Goal: Information Seeking & Learning: Learn about a topic

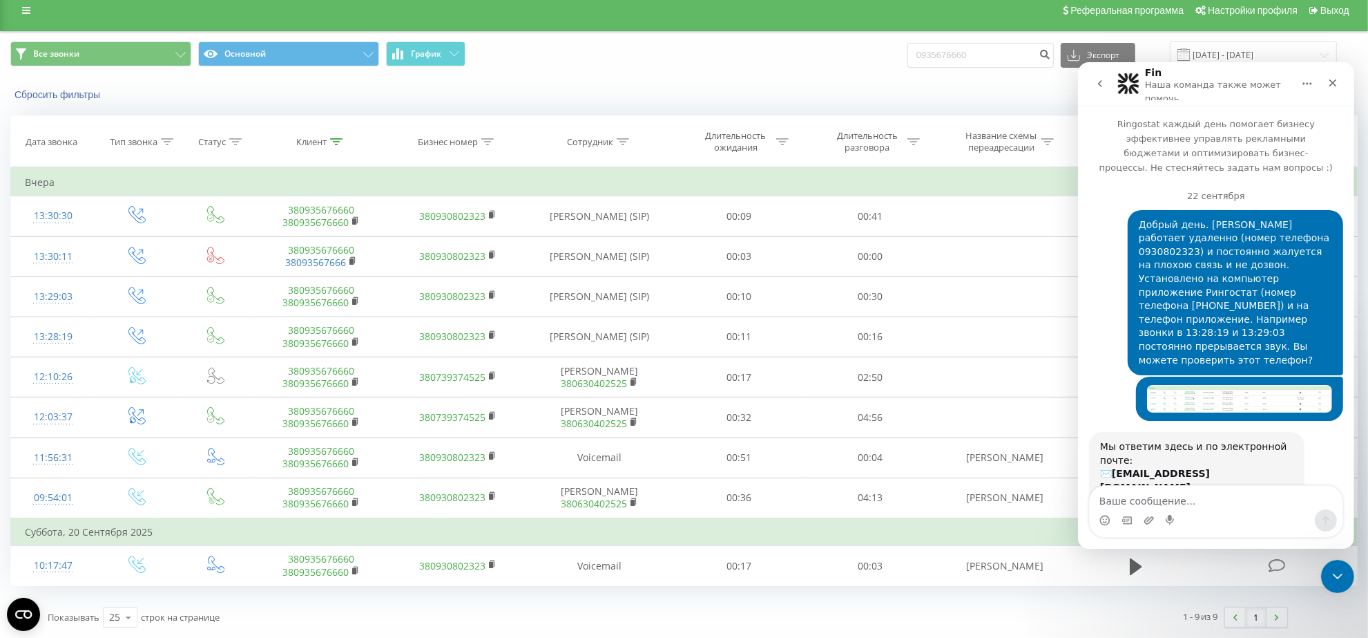
scroll to position [1, 0]
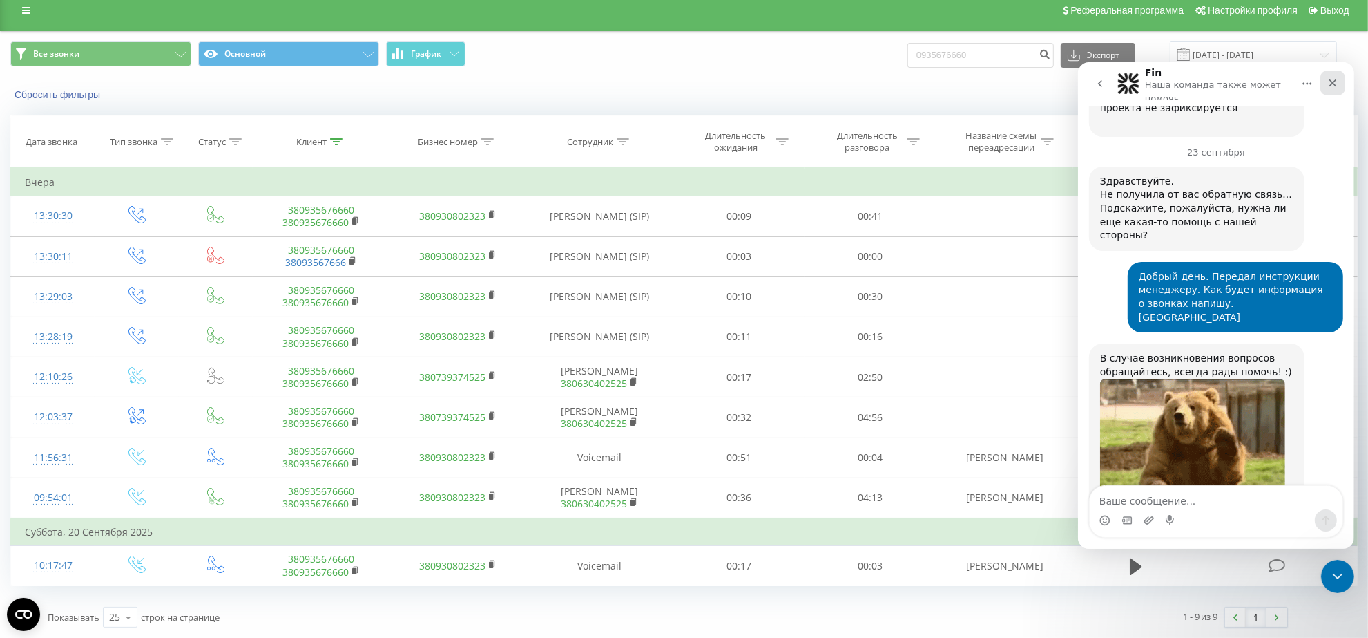
click at [1328, 75] on div "Закрыть" at bounding box center [1332, 82] width 25 height 25
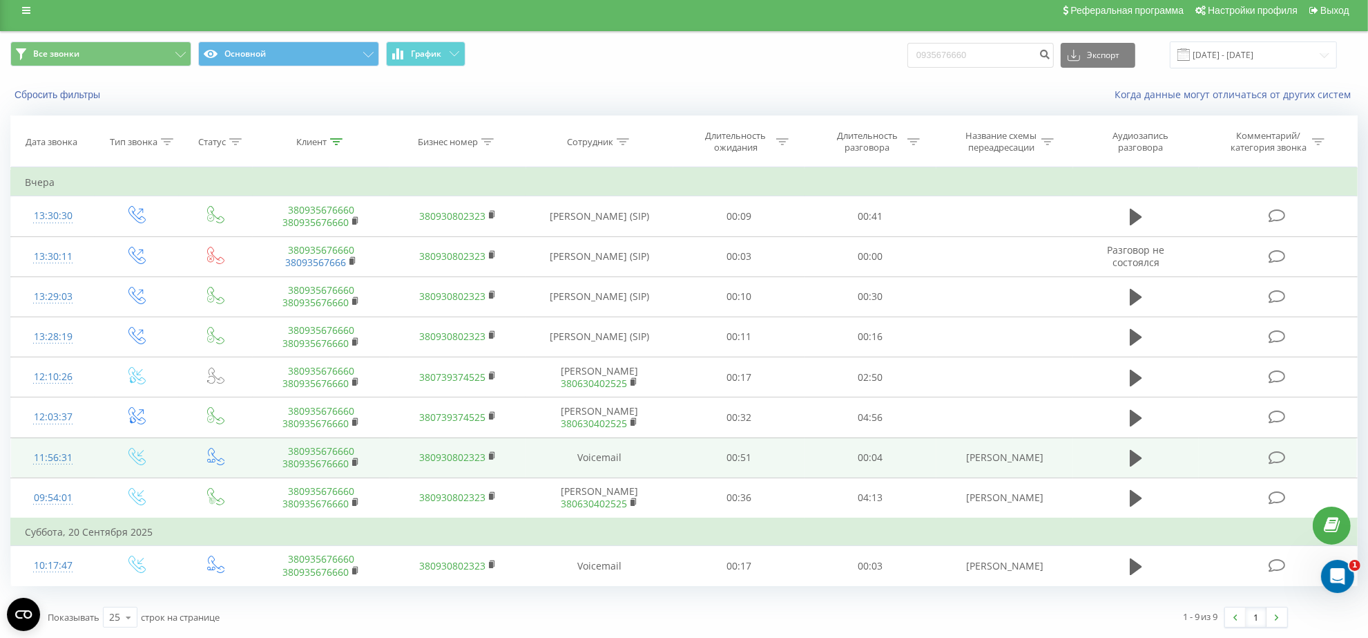
scroll to position [0, 0]
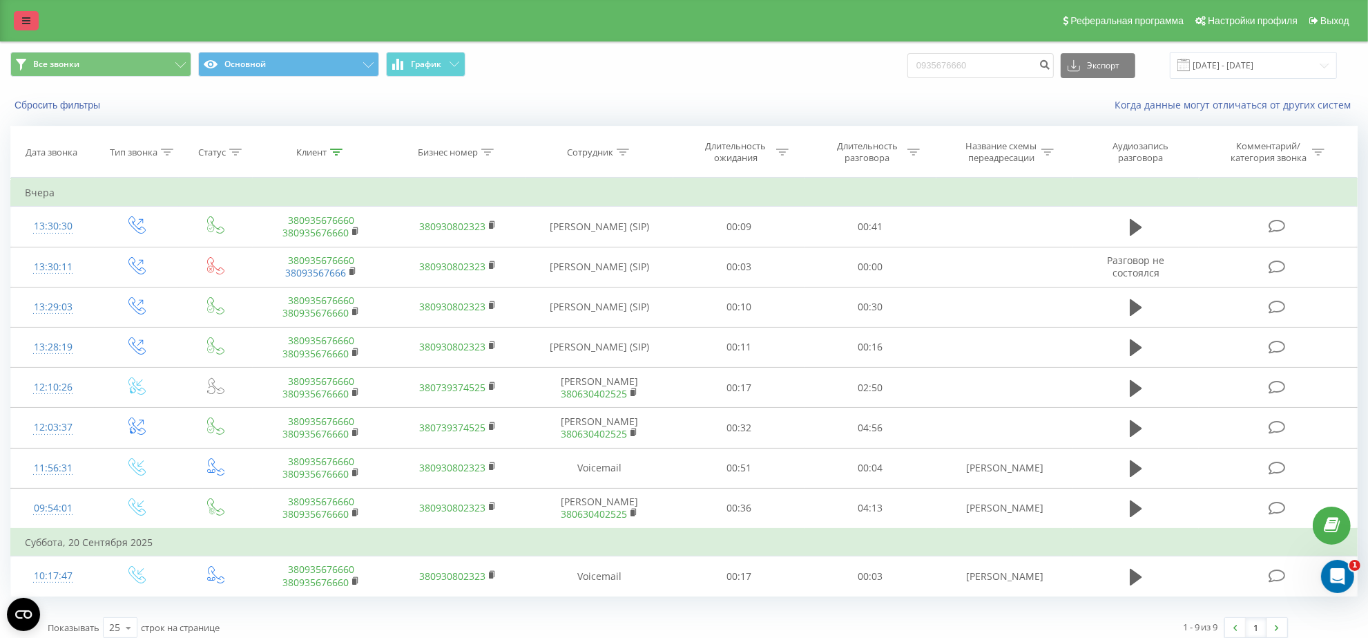
click at [26, 23] on icon at bounding box center [26, 21] width 8 height 10
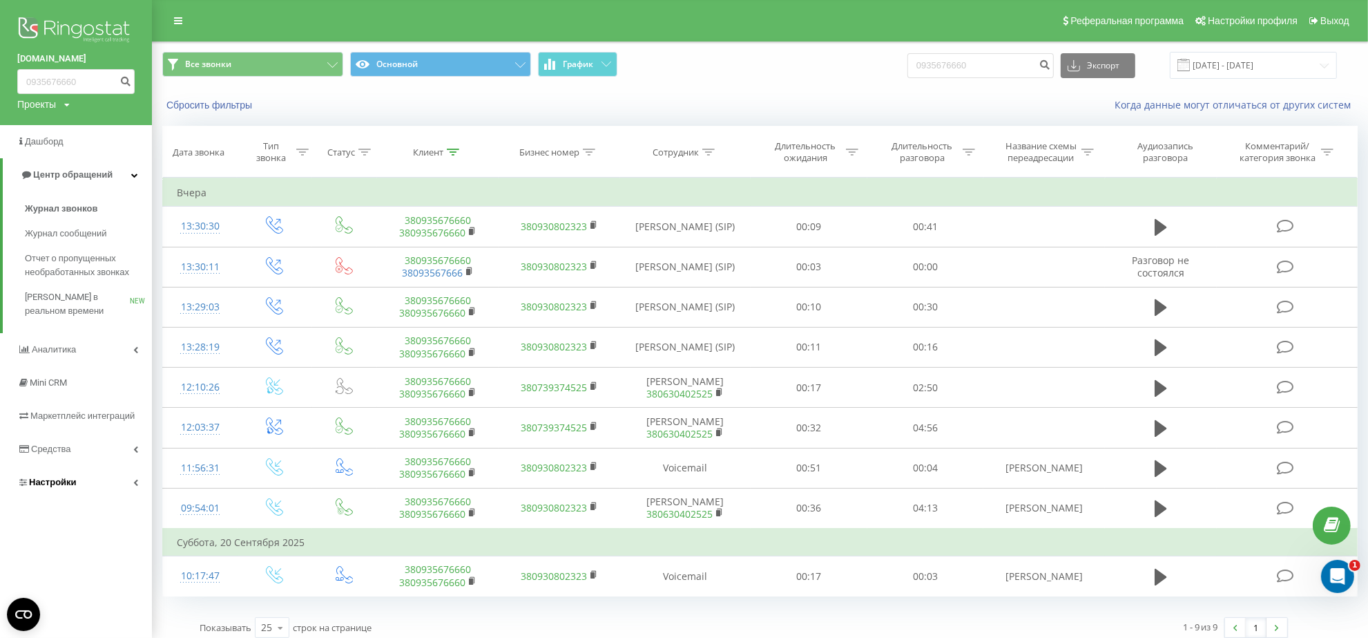
click at [54, 475] on span "Настройки" at bounding box center [46, 482] width 59 height 14
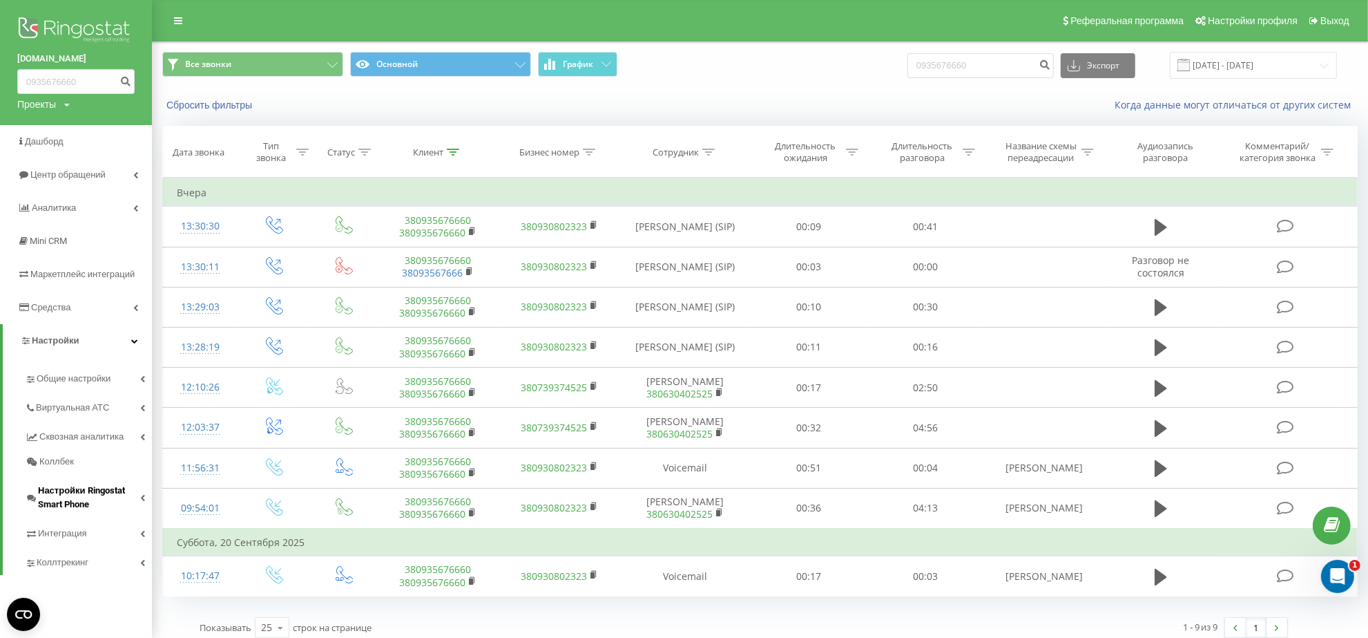
click at [66, 493] on span "Настройки Ringostat Smart Phone" at bounding box center [89, 498] width 102 height 28
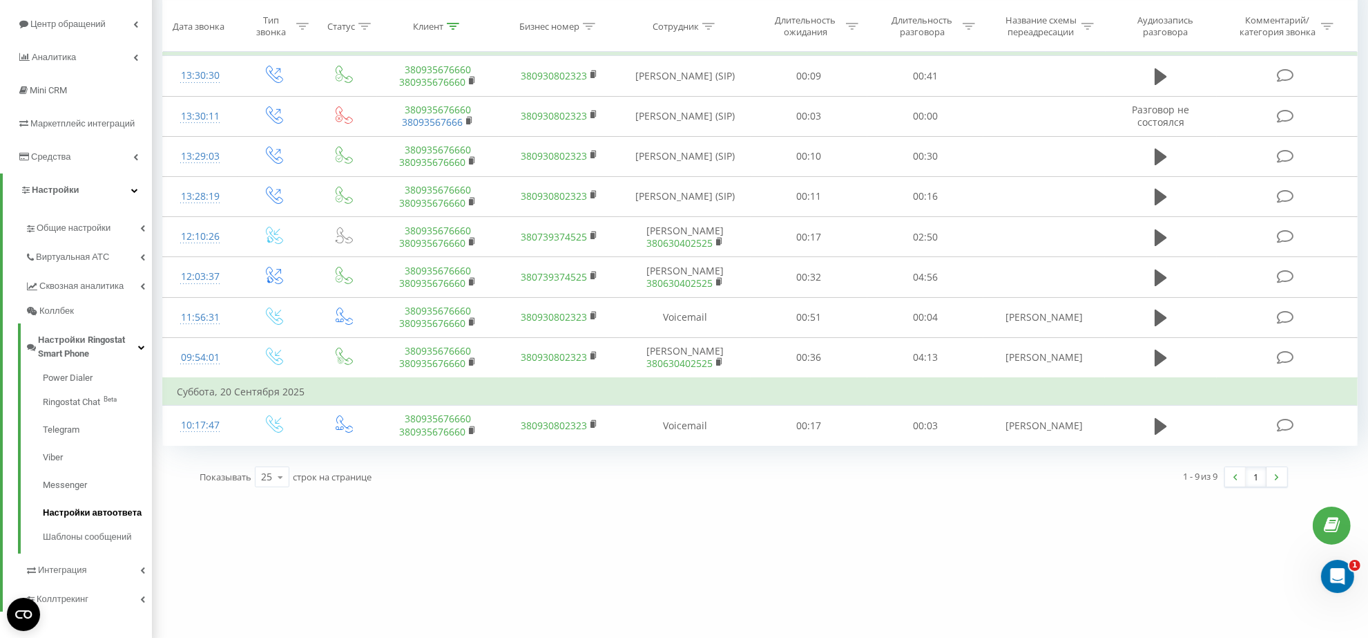
scroll to position [157, 0]
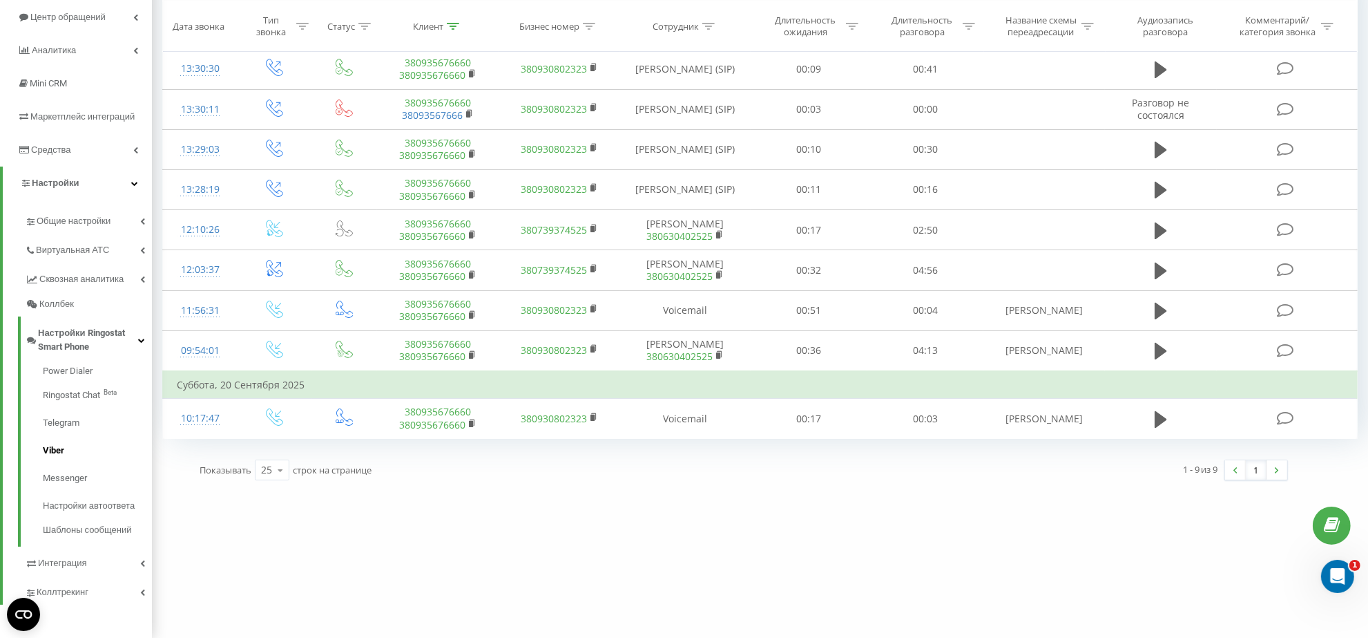
click at [57, 446] on span "Viber" at bounding box center [53, 450] width 21 height 14
click at [59, 419] on span "Telegram" at bounding box center [61, 423] width 37 height 14
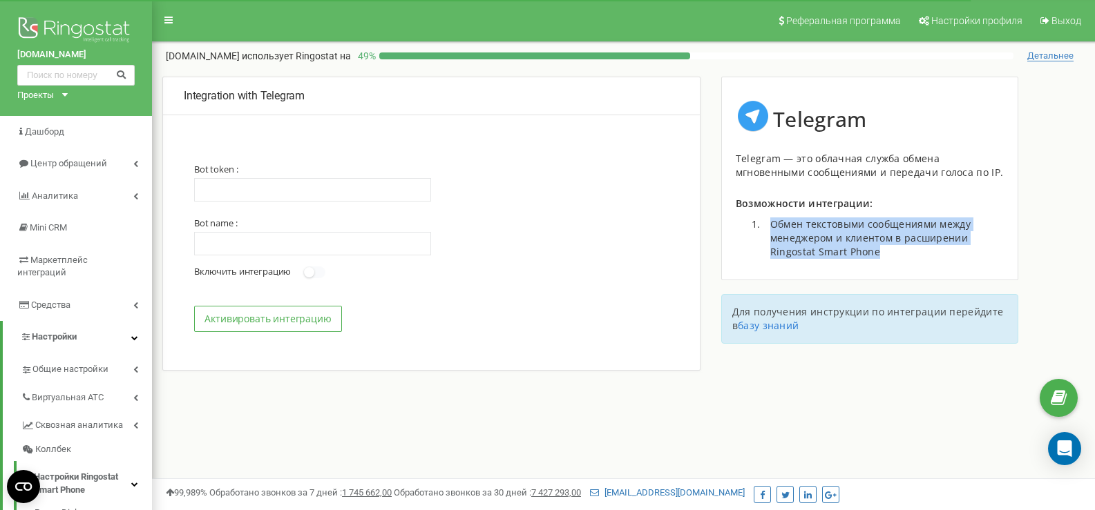
drag, startPoint x: 773, startPoint y: 221, endPoint x: 888, endPoint y: 251, distance: 118.4
click at [888, 251] on li "Обмен текстовыми сообщениями между менеджером и клиентом в расширении Ringostat…" at bounding box center [883, 238] width 240 height 41
click at [760, 328] on link "базу знаний" at bounding box center [768, 325] width 61 height 13
